Goal: Transaction & Acquisition: Purchase product/service

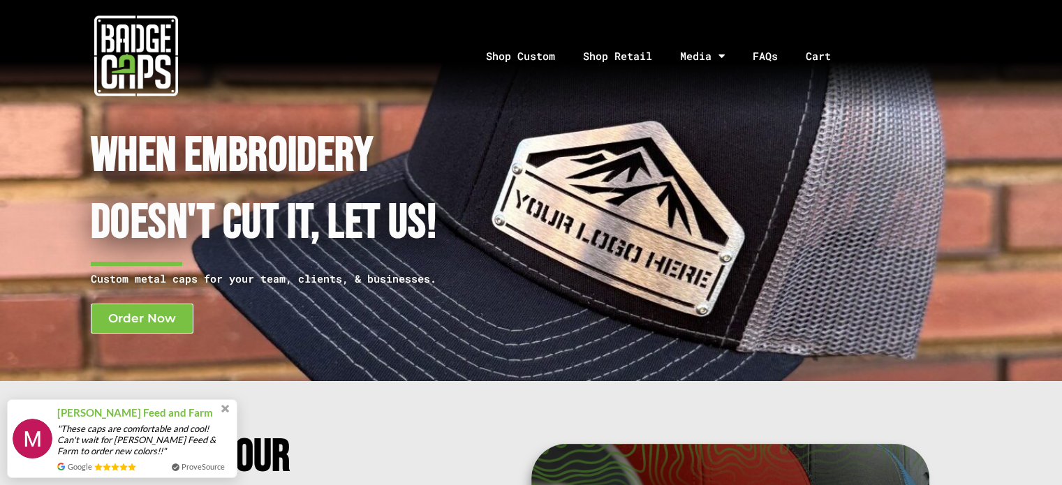
click at [150, 334] on div at bounding box center [242, 228] width 471 height 225
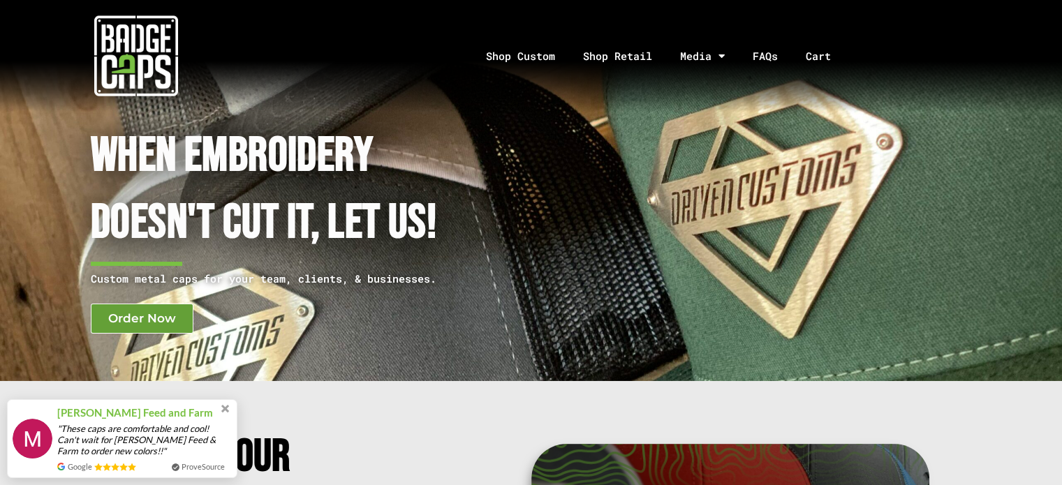
click at [141, 316] on span "Order Now" at bounding box center [142, 319] width 68 height 12
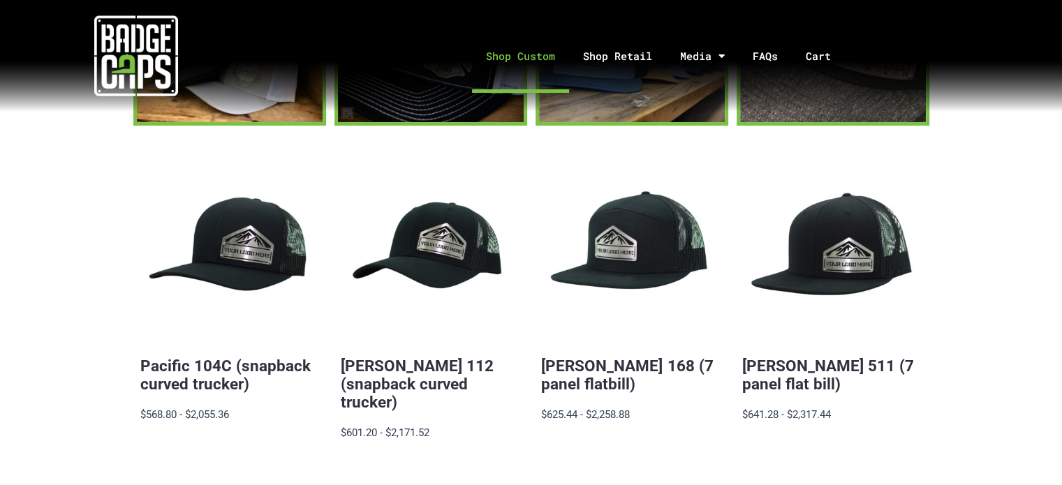
scroll to position [349, 0]
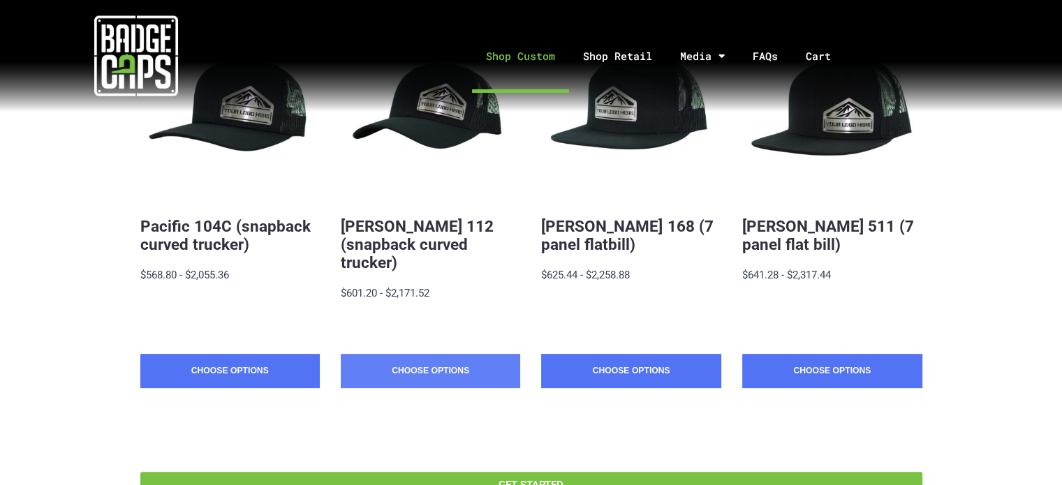
click at [387, 354] on link "Choose Options" at bounding box center [430, 371] width 179 height 35
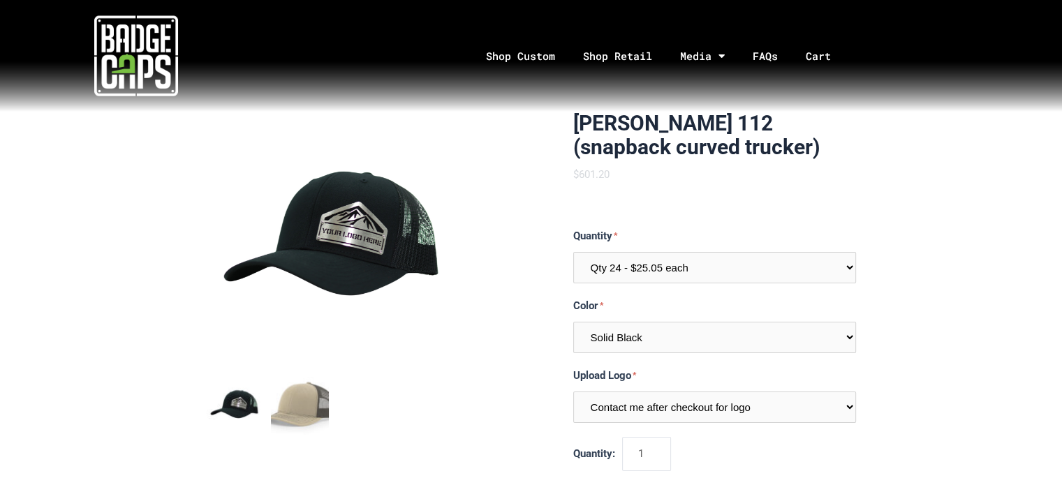
scroll to position [140, 0]
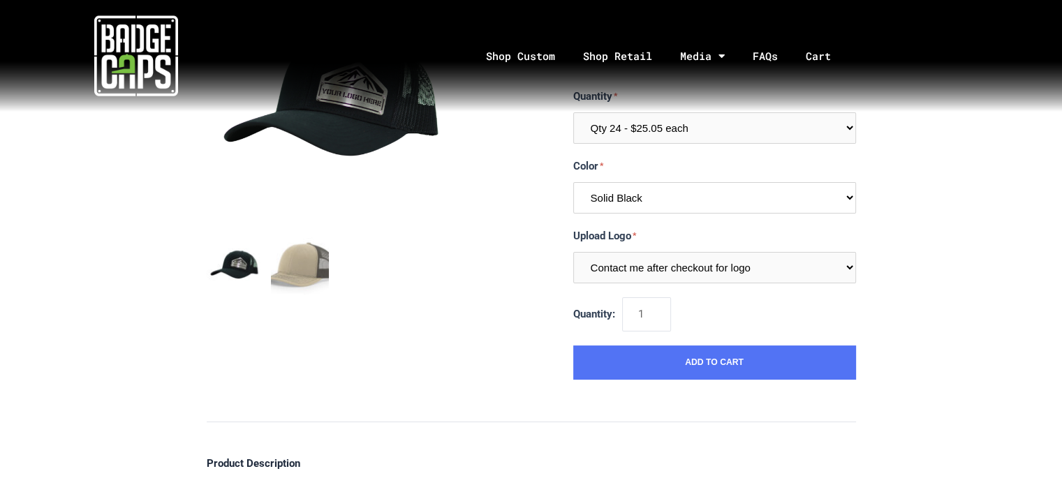
click at [702, 200] on select "Multiple Colors (Finalize After Checkout) Solid Black Black / Charcoal Charcoal…" at bounding box center [714, 197] width 283 height 31
click at [702, 199] on select "Multiple Colors (Finalize After Checkout) Solid Black Black / Charcoal Charcoal…" at bounding box center [714, 197] width 283 height 31
click at [728, 206] on select "Multiple Colors (Finalize After Checkout) Solid Black Black / Charcoal Charcoal…" at bounding box center [714, 197] width 283 height 31
click at [1048, 225] on div "[PERSON_NAME] 112 (snapback curved trucker) $601.20 MSRP: $601.20 0 reviews SKU…" at bounding box center [531, 478] width 1062 height 1012
click at [853, 253] on select "Contact me after checkout for logo" at bounding box center [714, 267] width 283 height 31
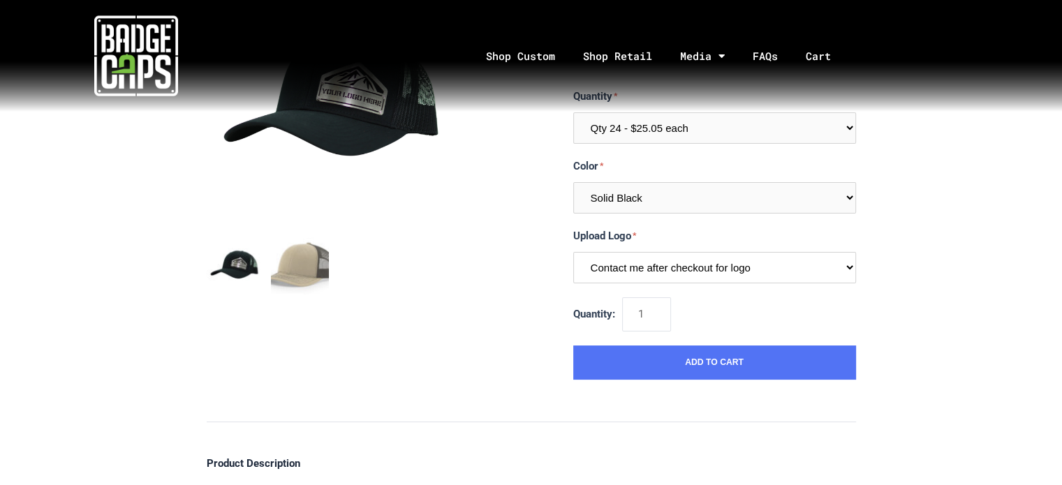
click at [840, 265] on select "Contact me after checkout for logo" at bounding box center [714, 267] width 283 height 31
